Goal: Transaction & Acquisition: Purchase product/service

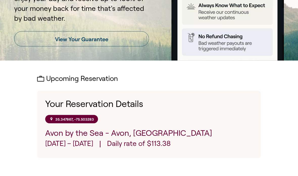
scroll to position [104, 0]
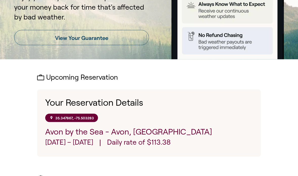
click at [66, 140] on p "[DATE] – [DATE]" at bounding box center [69, 142] width 48 height 11
click at [82, 139] on p "[DATE] – [DATE]" at bounding box center [69, 142] width 48 height 11
click at [84, 116] on p "35.347867, -75.503283" at bounding box center [74, 118] width 39 height 4
click at [92, 113] on div "Your Reservation Details 35.347867, -75.503283 [GEOGRAPHIC_DATA], [GEOGRAPHIC_D…" at bounding box center [149, 122] width 224 height 67
click at [92, 112] on div "Your Reservation Details 35.347867, -75.503283 [GEOGRAPHIC_DATA], [GEOGRAPHIC_D…" at bounding box center [149, 122] width 224 height 67
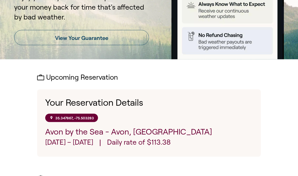
click at [82, 117] on p "35.347867, -75.503283" at bounding box center [74, 118] width 39 height 4
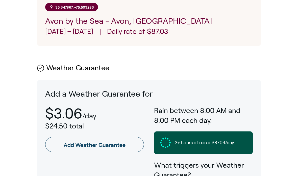
scroll to position [215, 0]
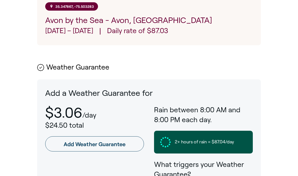
click at [93, 143] on link "Add Weather Guarantee" at bounding box center [94, 143] width 99 height 15
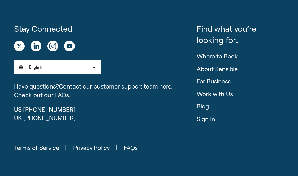
scroll to position [223, 0]
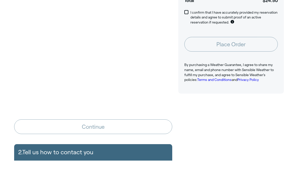
scroll to position [121, 0]
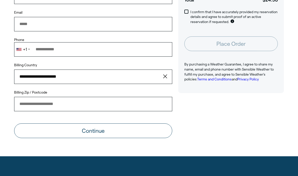
scroll to position [20, 0]
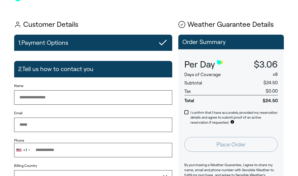
type input "**********"
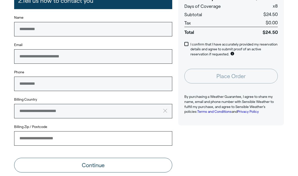
scroll to position [90, 0]
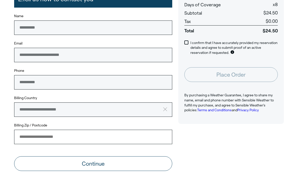
click at [22, 133] on input "Billing Zip / Postcode" at bounding box center [93, 137] width 158 height 14
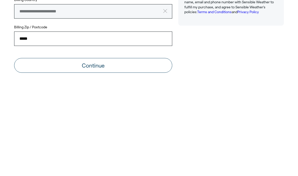
type input "*****"
click at [109, 156] on button "Continue" at bounding box center [93, 163] width 158 height 15
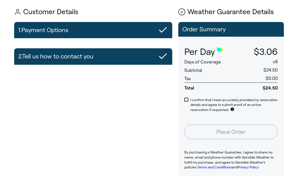
scroll to position [32, 0]
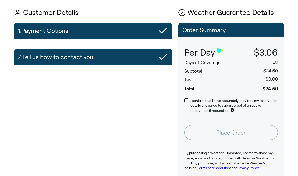
click at [188, 98] on span at bounding box center [186, 100] width 4 height 4
click at [242, 130] on button "Place Order" at bounding box center [230, 132] width 93 height 15
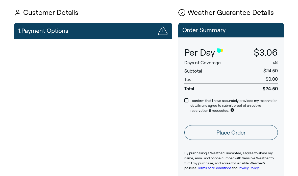
click at [239, 128] on button "Place Order" at bounding box center [230, 132] width 93 height 15
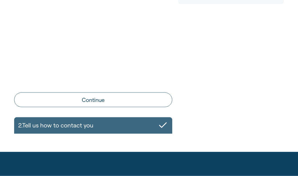
scroll to position [210, 0]
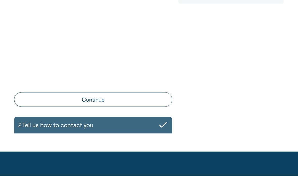
click at [140, 126] on div "**********" at bounding box center [93, 125] width 158 height 16
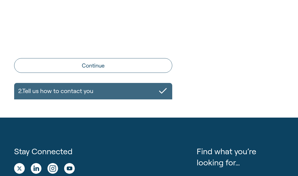
scroll to position [243, 0]
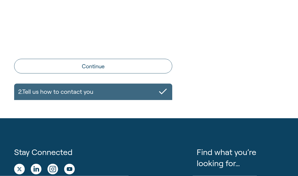
click at [169, 91] on div "**********" at bounding box center [93, 92] width 158 height 16
click at [64, 95] on div "**********" at bounding box center [93, 92] width 158 height 16
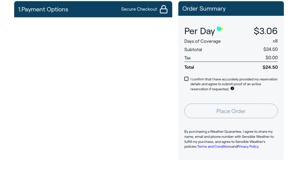
scroll to position [32, 0]
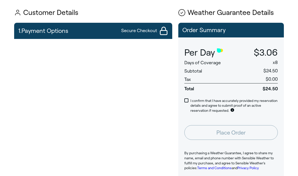
click at [232, 140] on div "Place Order" at bounding box center [231, 132] width 106 height 27
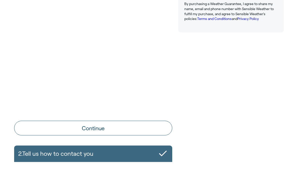
scroll to position [182, 0]
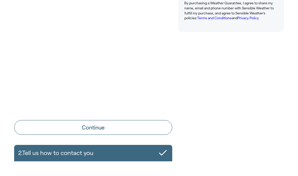
click at [102, 124] on button "Continue" at bounding box center [93, 127] width 158 height 15
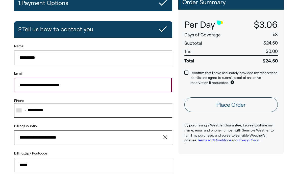
scroll to position [59, 0]
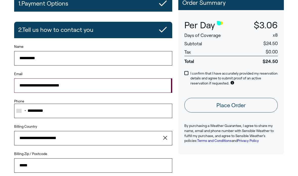
click at [239, 104] on button "Place Order" at bounding box center [230, 105] width 93 height 15
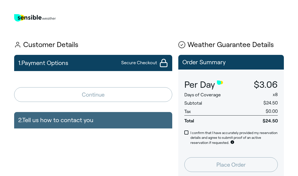
scroll to position [59, 0]
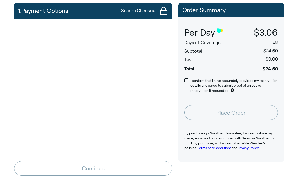
scroll to position [61, 0]
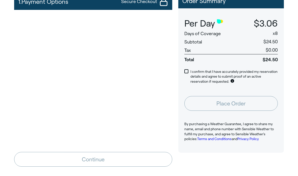
click at [259, 137] on link "Privacy Policy" at bounding box center [247, 139] width 21 height 4
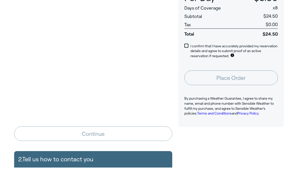
scroll to position [87, 0]
click at [188, 44] on span at bounding box center [186, 45] width 4 height 4
click at [193, 45] on p "I confirm that I have accurately provided my reservation details and agree to s…" at bounding box center [233, 50] width 87 height 15
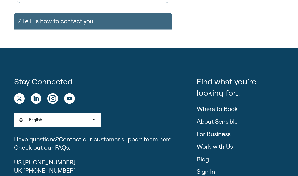
scroll to position [245, 0]
